Goal: Task Accomplishment & Management: Use online tool/utility

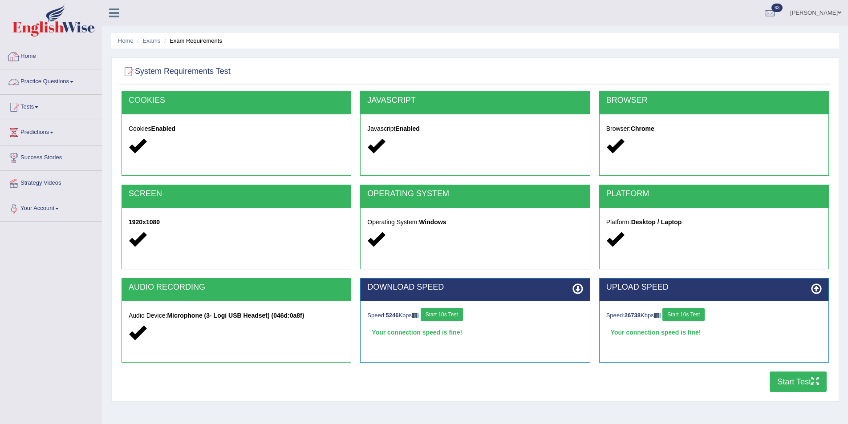
click at [40, 56] on link "Home" at bounding box center [50, 55] width 101 height 22
click at [40, 56] on link "Home" at bounding box center [49, 55] width 99 height 22
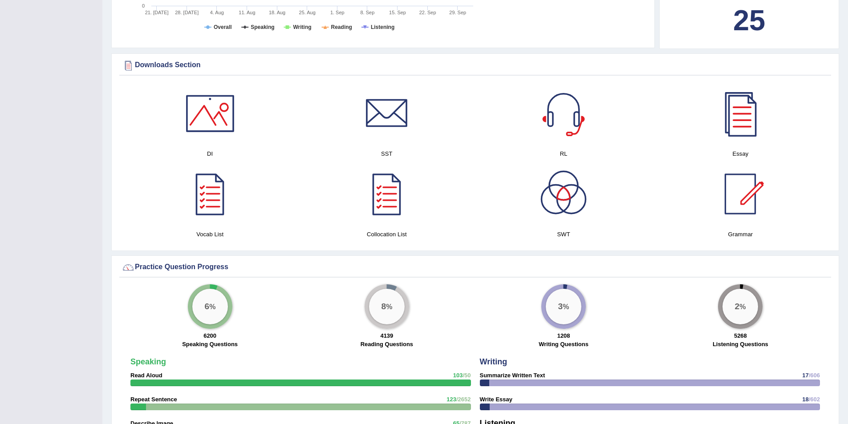
scroll to position [401, 0]
click at [760, 125] on div at bounding box center [740, 113] width 62 height 62
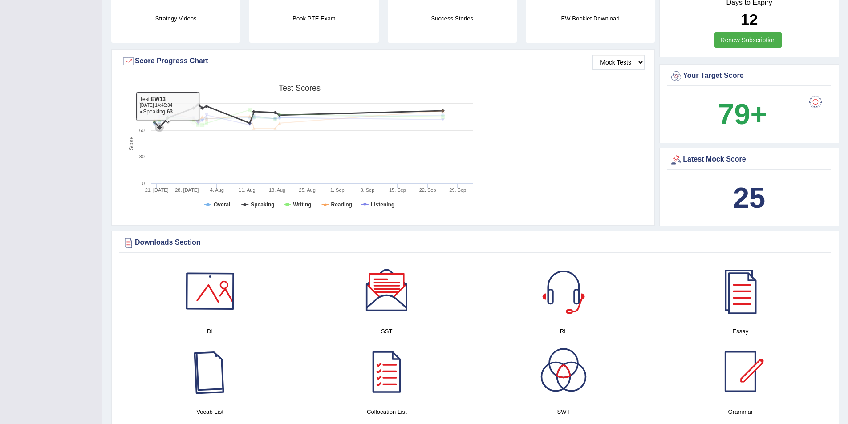
scroll to position [0, 0]
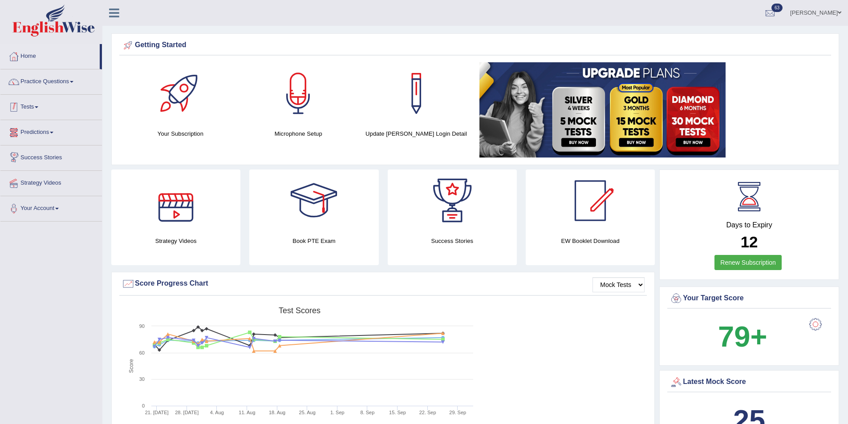
click at [32, 111] on link "Tests" at bounding box center [50, 106] width 101 height 22
click at [52, 139] on link "Take Mock Test" at bounding box center [57, 144] width 83 height 16
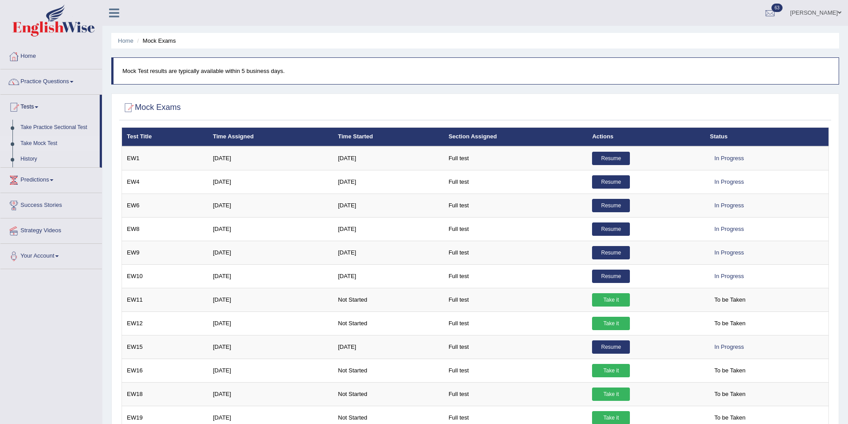
click at [616, 158] on link "Resume" at bounding box center [611, 158] width 38 height 13
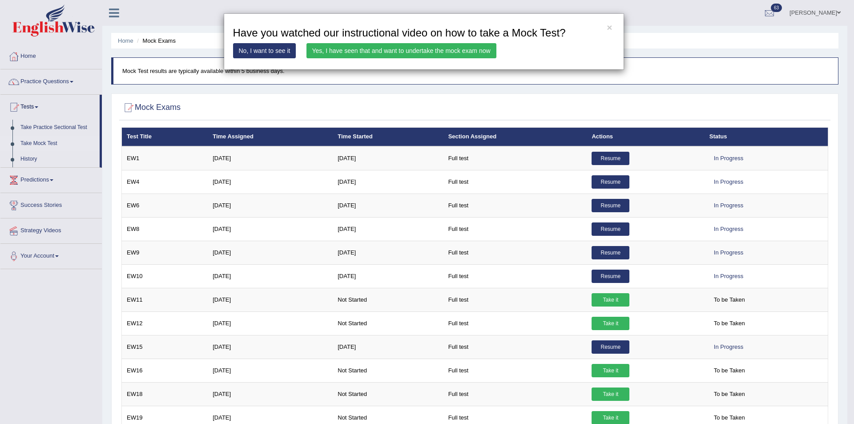
click at [415, 48] on link "Yes, I have seen that and want to undertake the mock exam now" at bounding box center [402, 50] width 190 height 15
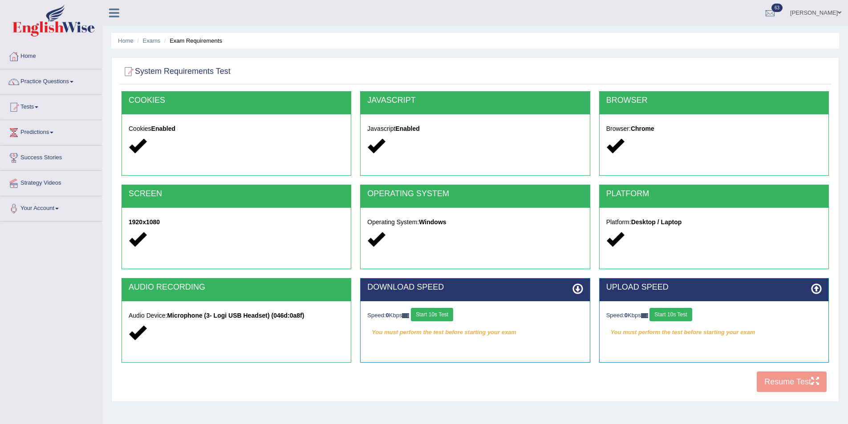
click at [786, 377] on div "COOKIES Cookies Enabled JAVASCRIPT Javascript Enabled BROWSER Browser: Chrome S…" at bounding box center [475, 244] width 712 height 306
click at [438, 316] on button "Start 10s Test" at bounding box center [432, 314] width 42 height 13
click at [659, 314] on button "Start 10s Test" at bounding box center [670, 314] width 42 height 13
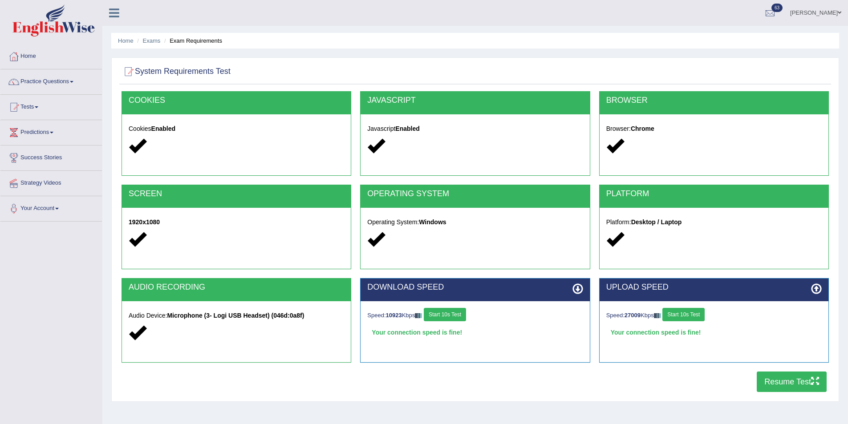
click at [789, 375] on button "Resume Test" at bounding box center [792, 382] width 70 height 20
click at [44, 107] on link "Tests" at bounding box center [50, 106] width 101 height 22
click at [55, 145] on link "Take Mock Test" at bounding box center [57, 144] width 83 height 16
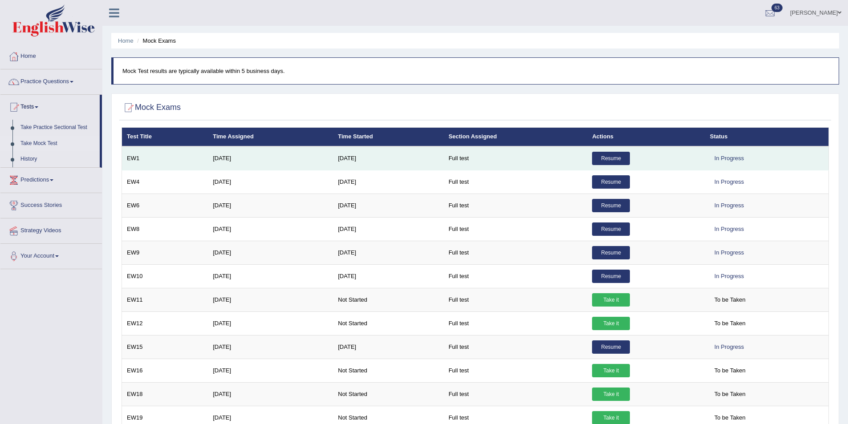
click at [626, 156] on link "Resume" at bounding box center [611, 158] width 38 height 13
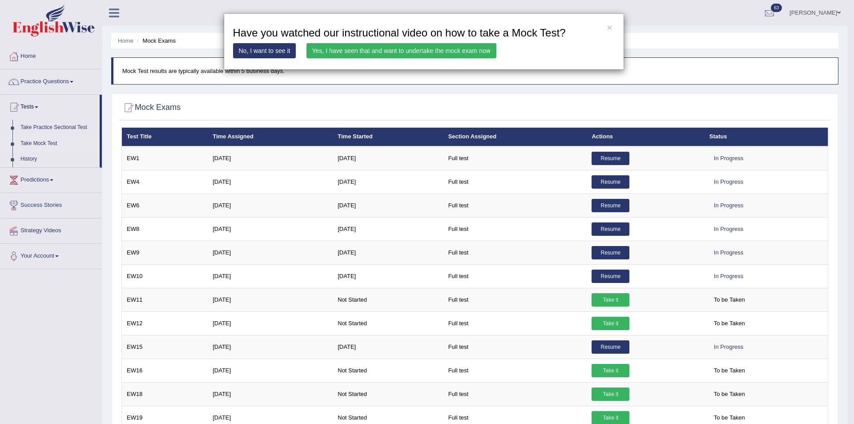
click at [450, 48] on link "Yes, I have seen that and want to undertake the mock exam now" at bounding box center [402, 50] width 190 height 15
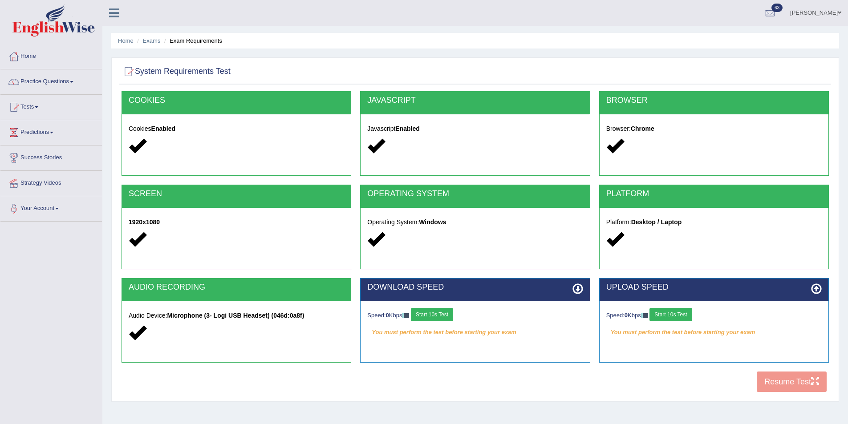
click at [676, 317] on button "Start 10s Test" at bounding box center [670, 314] width 42 height 13
click at [441, 316] on div "Speed: 0 Kbps Start 10s Test" at bounding box center [474, 316] width 215 height 16
click at [445, 314] on button "Start 10s Test" at bounding box center [432, 314] width 42 height 13
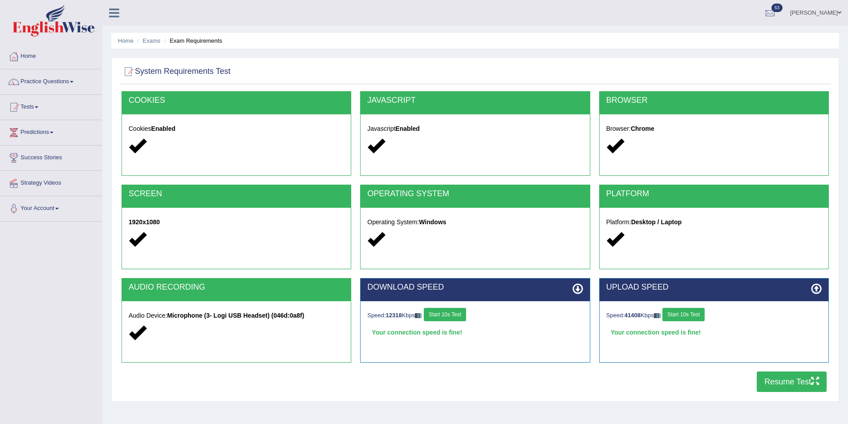
click at [812, 384] on icon "button" at bounding box center [815, 381] width 8 height 8
click at [52, 128] on link "Predictions" at bounding box center [50, 131] width 101 height 22
click at [28, 113] on link "Tests" at bounding box center [50, 106] width 101 height 22
click at [41, 141] on link "Take Mock Test" at bounding box center [57, 144] width 83 height 16
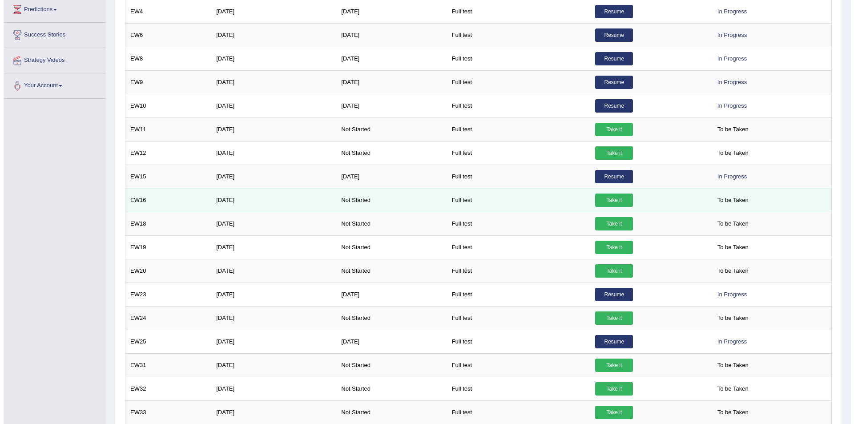
scroll to position [151, 0]
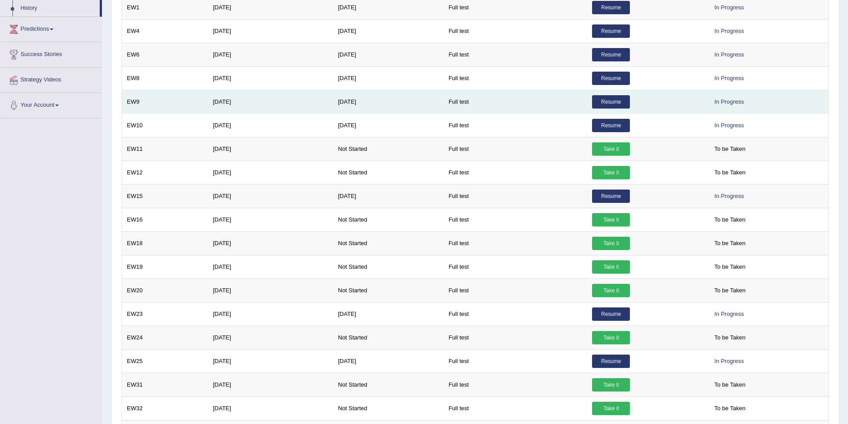
click at [620, 98] on link "Resume" at bounding box center [611, 101] width 38 height 13
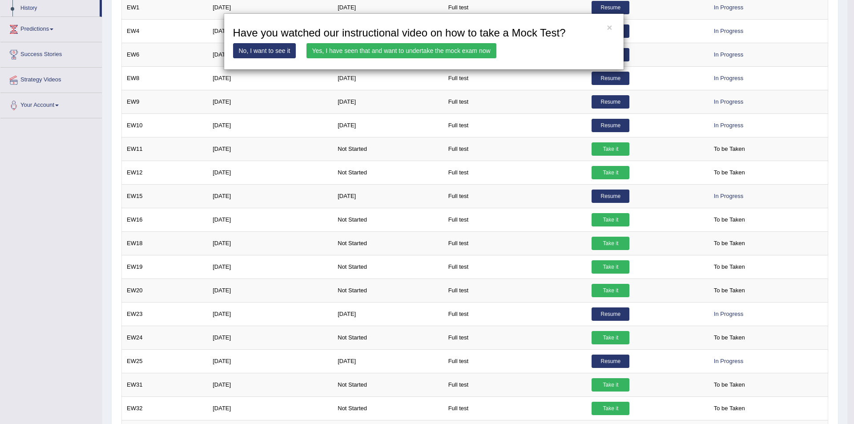
click at [460, 48] on link "Yes, I have seen that and want to undertake the mock exam now" at bounding box center [402, 50] width 190 height 15
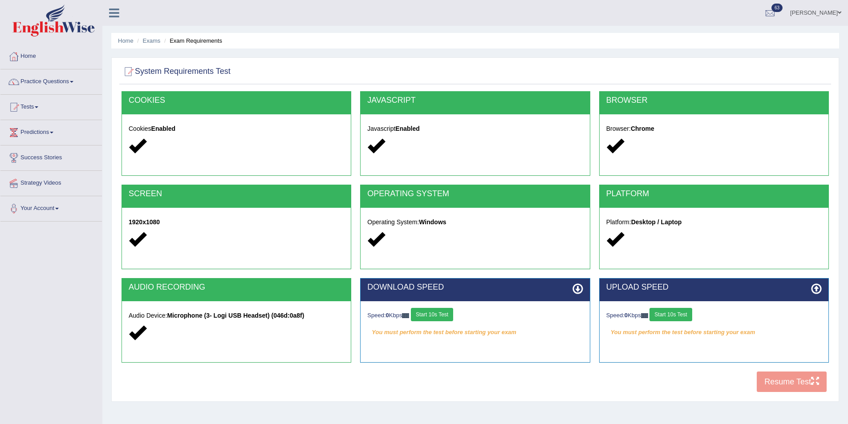
click at [434, 316] on button "Start 10s Test" at bounding box center [432, 314] width 42 height 13
click at [674, 312] on button "Start 10s Test" at bounding box center [670, 314] width 42 height 13
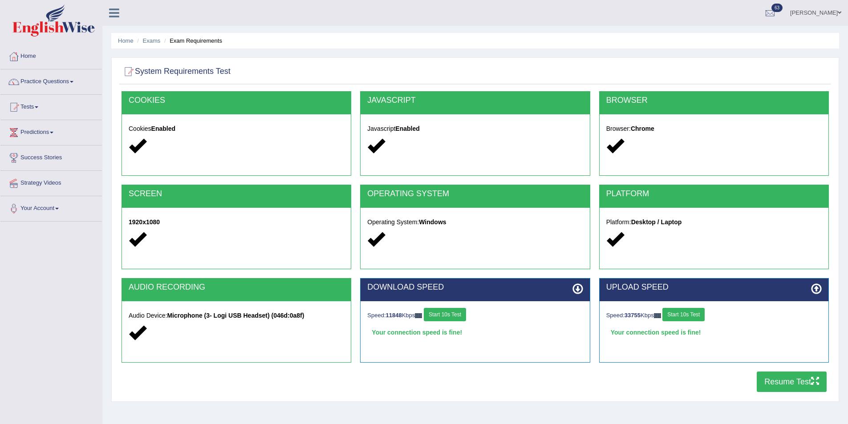
click at [804, 381] on button "Resume Test" at bounding box center [792, 382] width 70 height 20
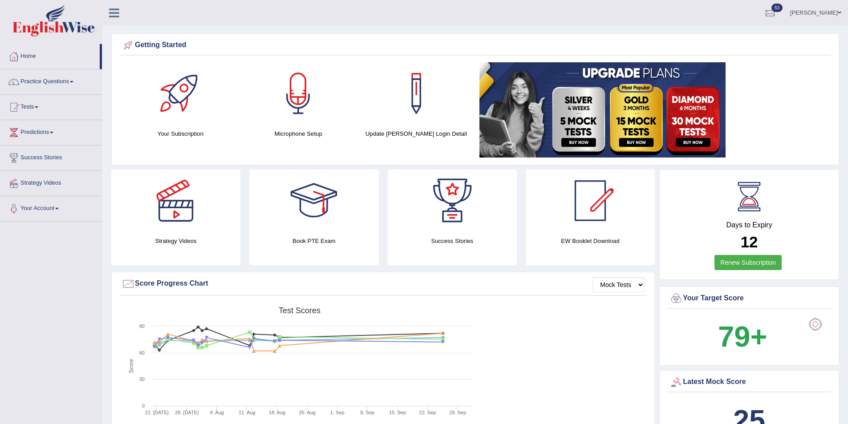
click at [806, 16] on link "[PERSON_NAME]" at bounding box center [815, 11] width 65 height 23
click at [796, 116] on link "Log out" at bounding box center [799, 124] width 96 height 20
